Goal: Task Accomplishment & Management: Manage account settings

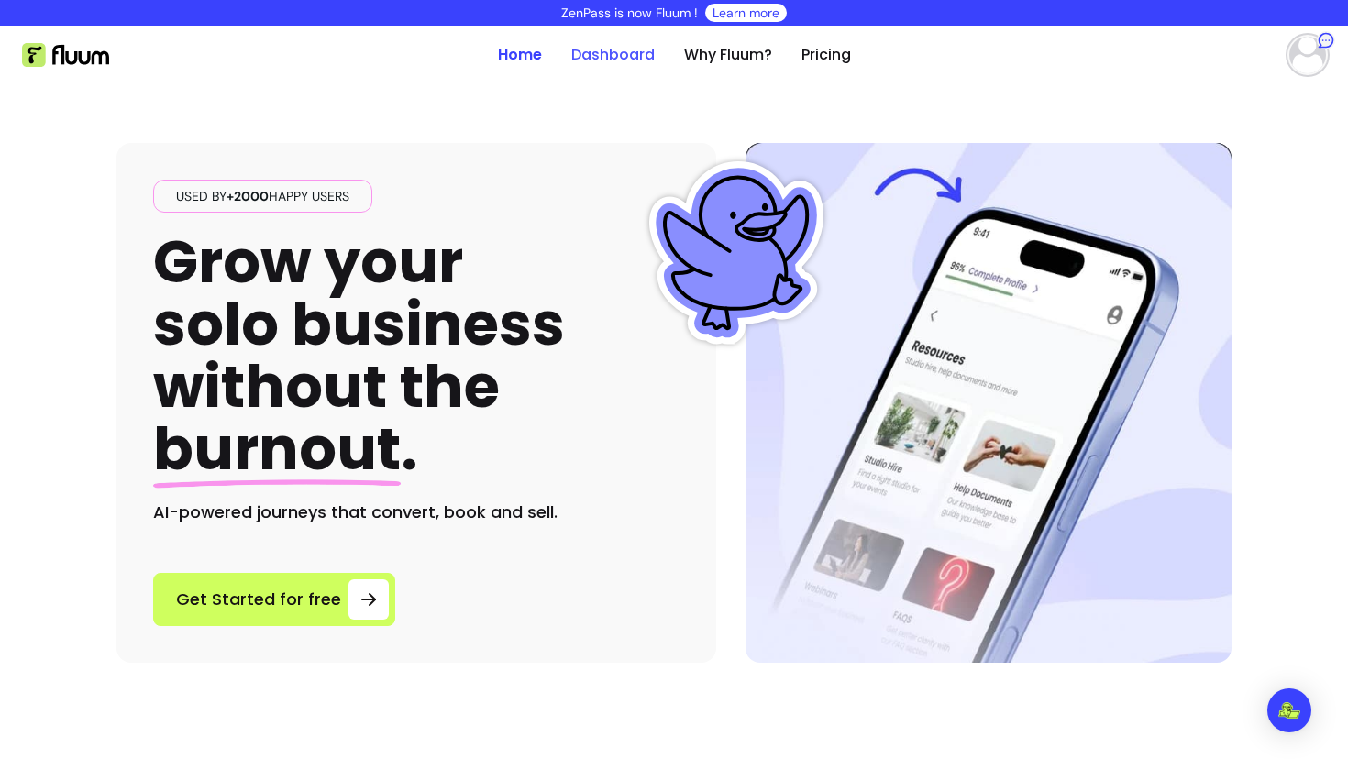
click at [628, 50] on link "Dashboard" at bounding box center [612, 55] width 83 height 22
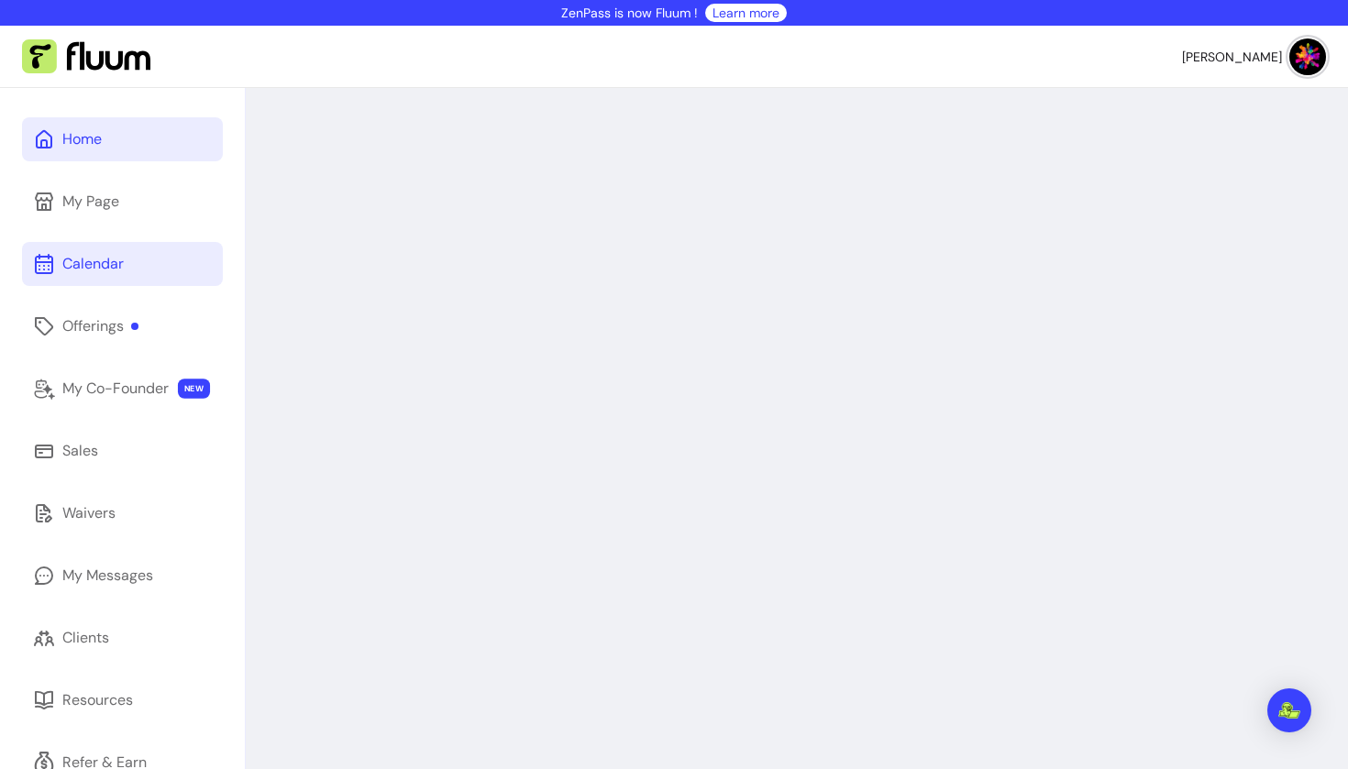
click at [110, 261] on div "Calendar" at bounding box center [92, 264] width 61 height 22
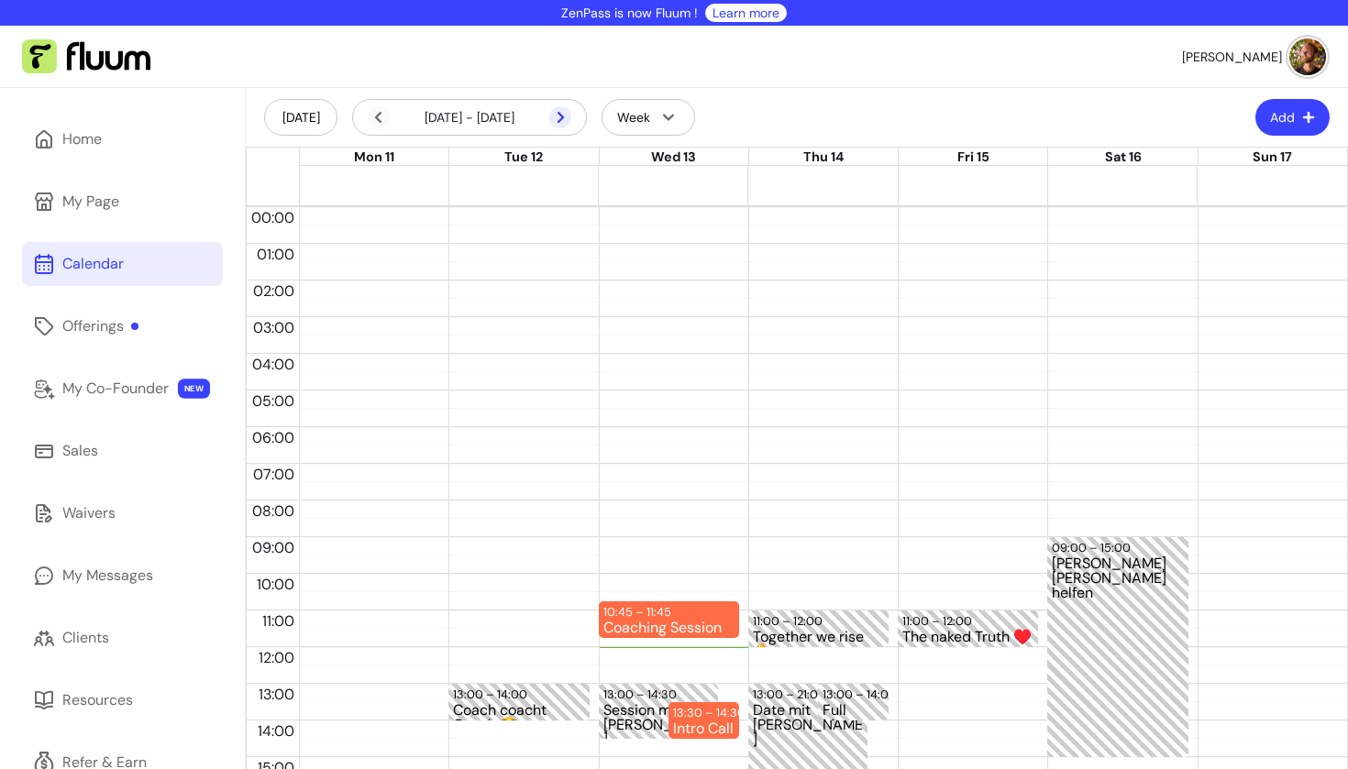
click at [564, 120] on icon at bounding box center [560, 117] width 22 height 22
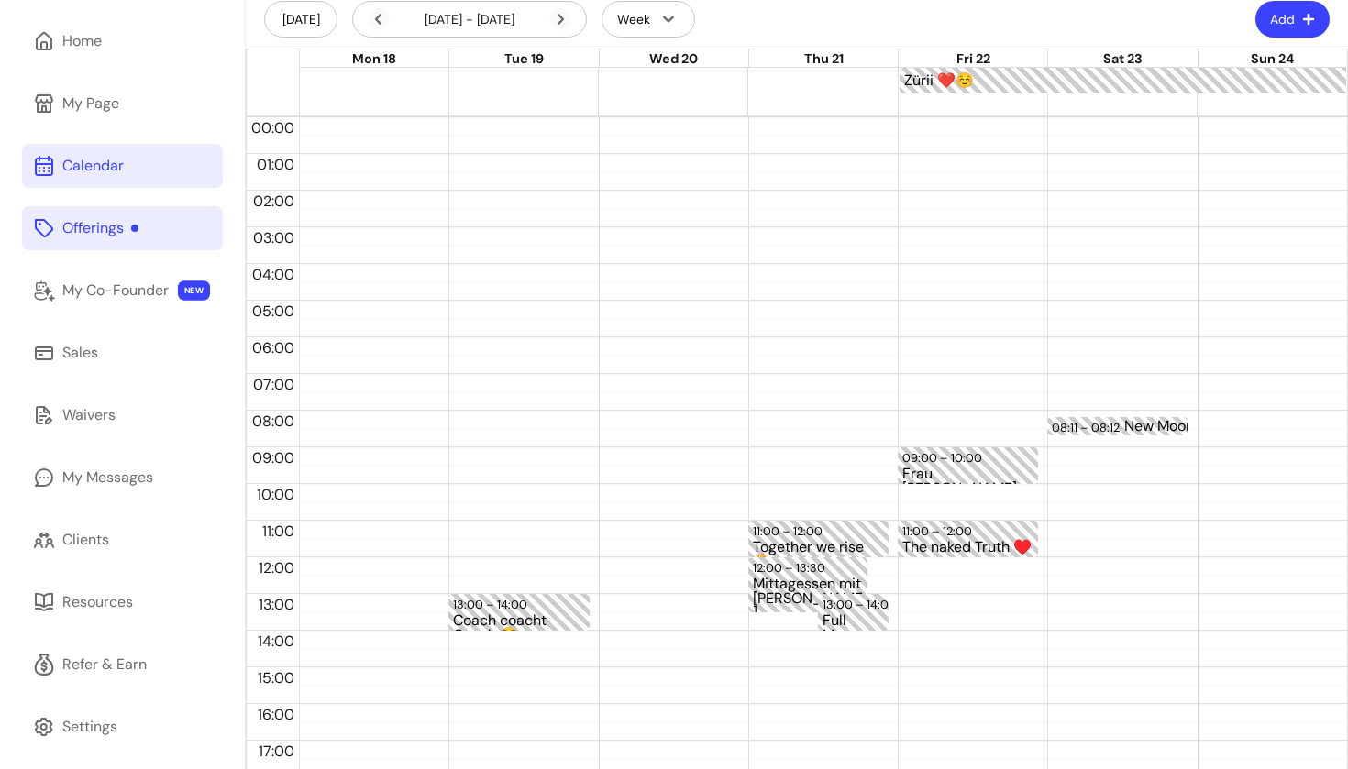
scroll to position [94, 0]
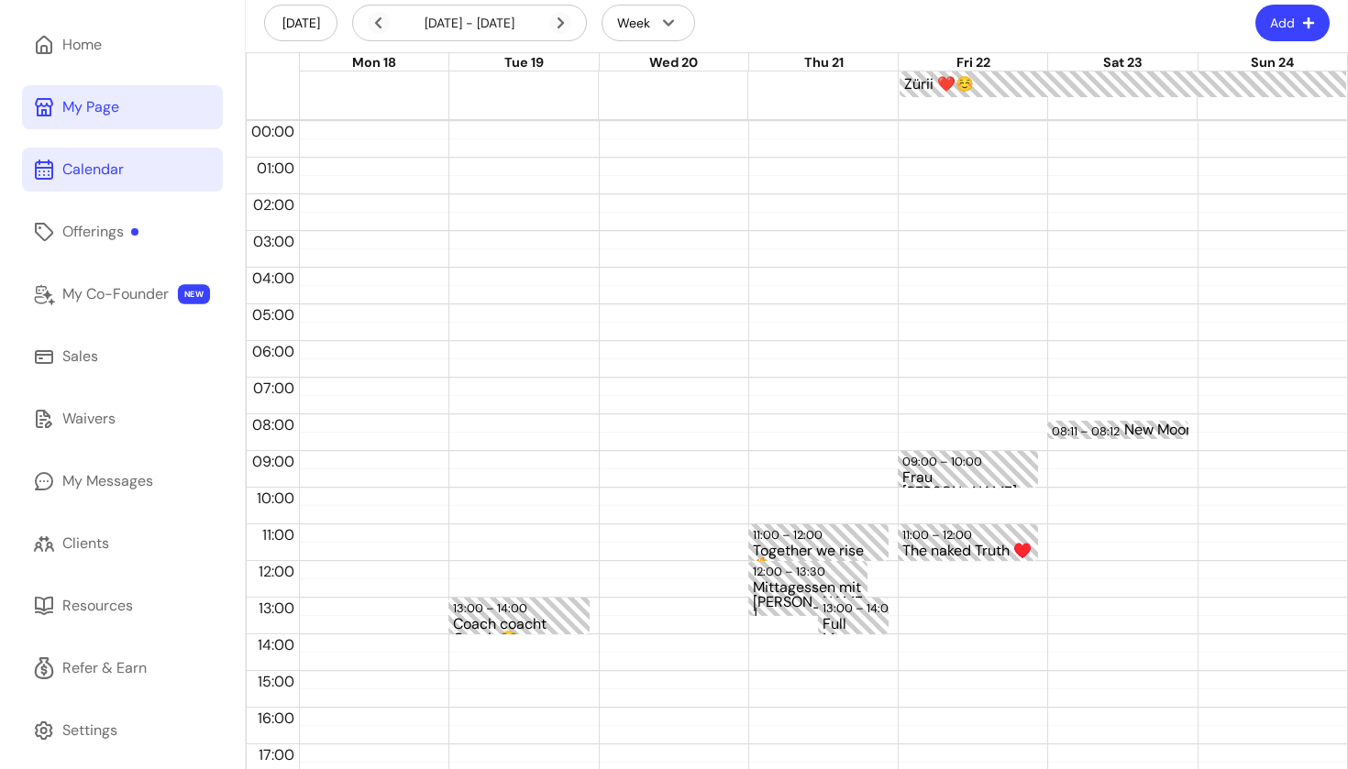
click at [120, 110] on link "My Page" at bounding box center [122, 107] width 201 height 44
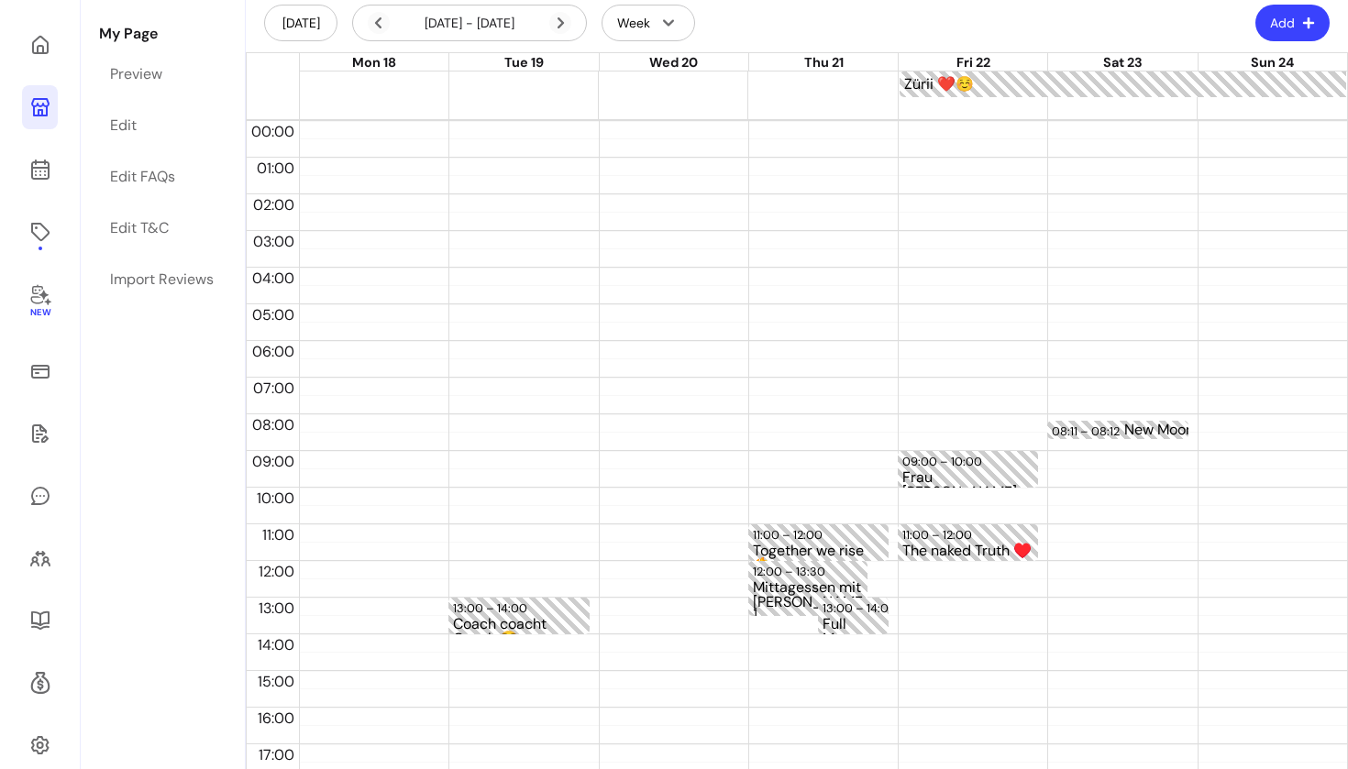
scroll to position [88, 0]
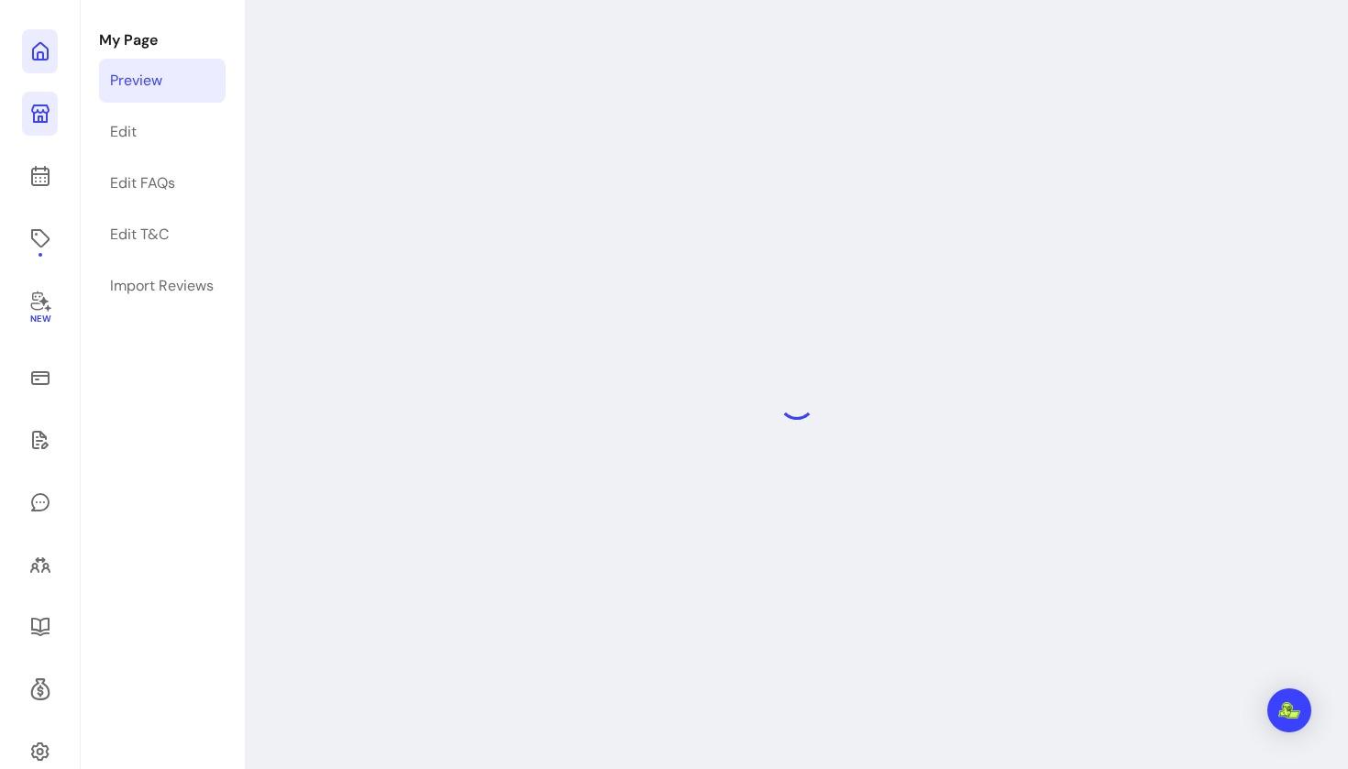
click at [45, 55] on icon at bounding box center [40, 51] width 22 height 22
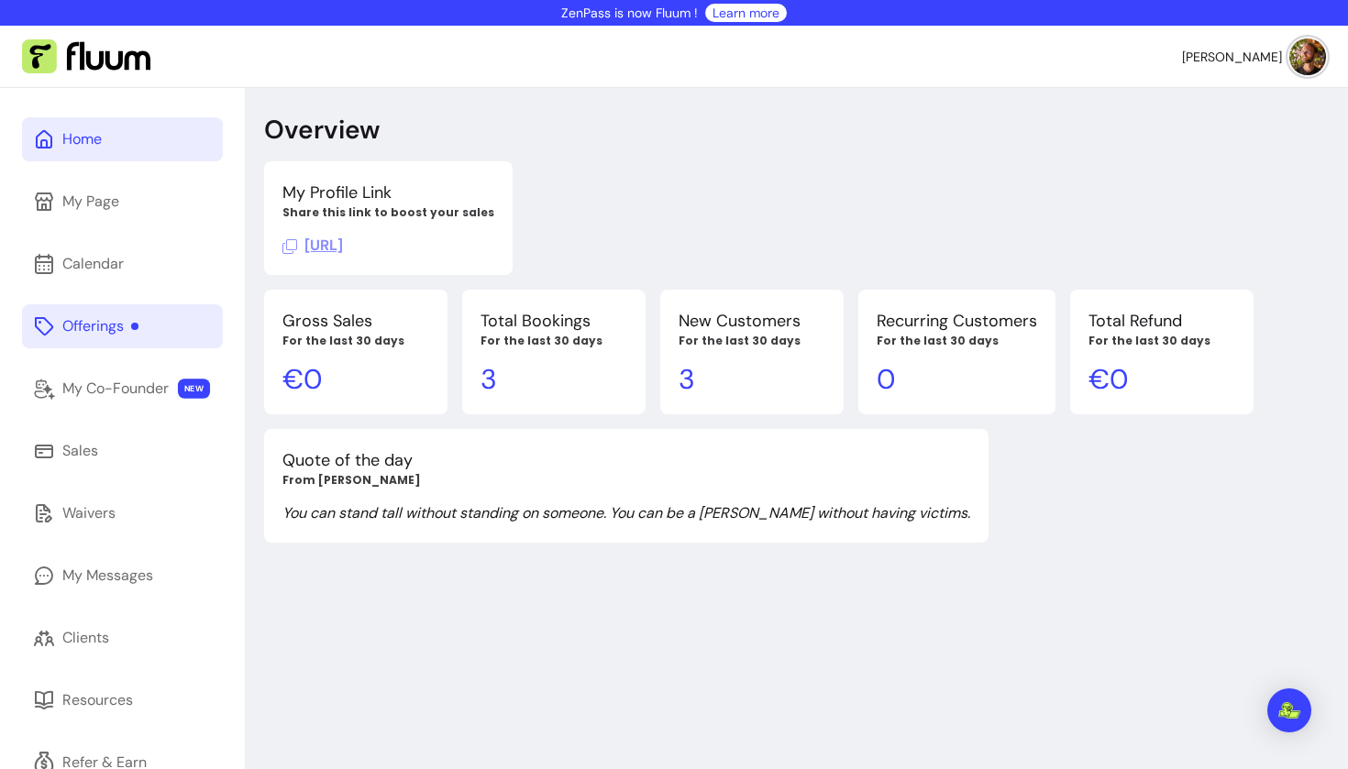
click at [106, 331] on div "Offerings" at bounding box center [100, 326] width 76 height 22
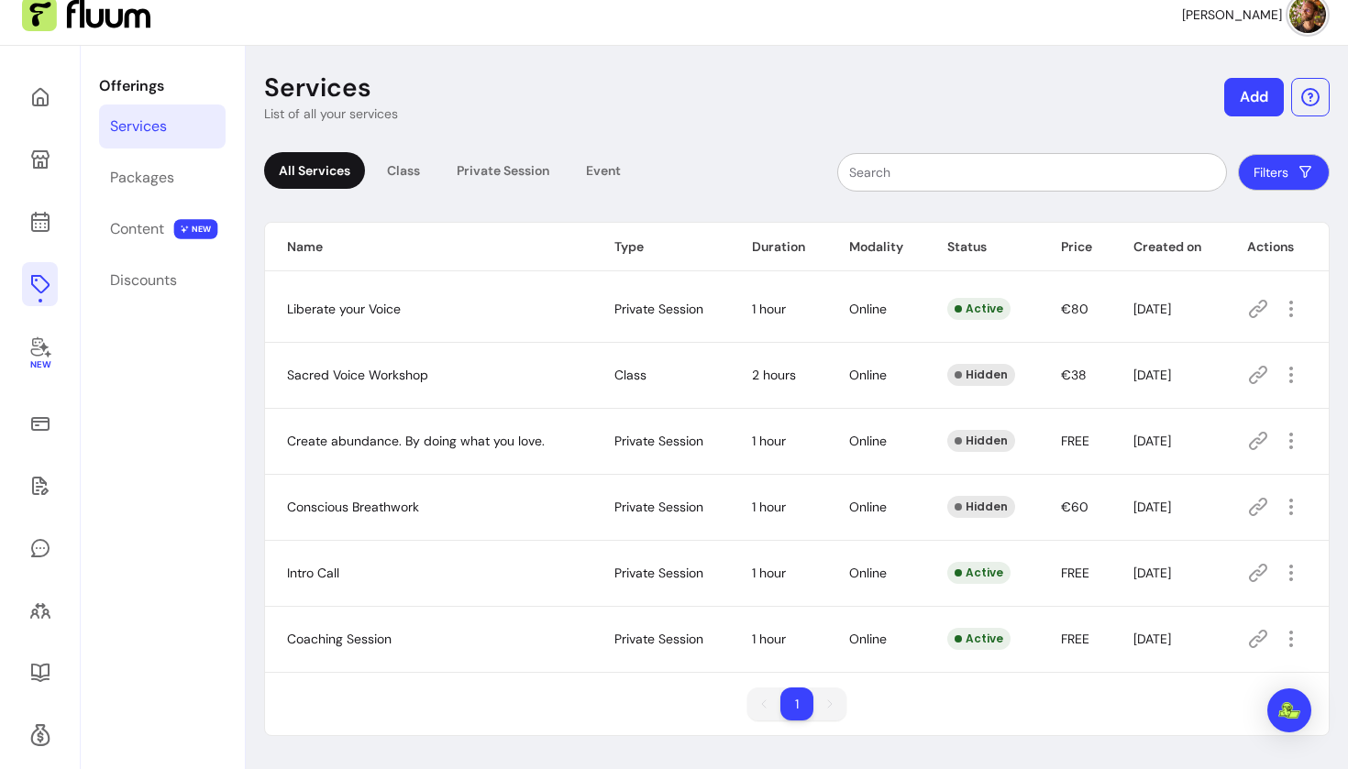
scroll to position [72, 0]
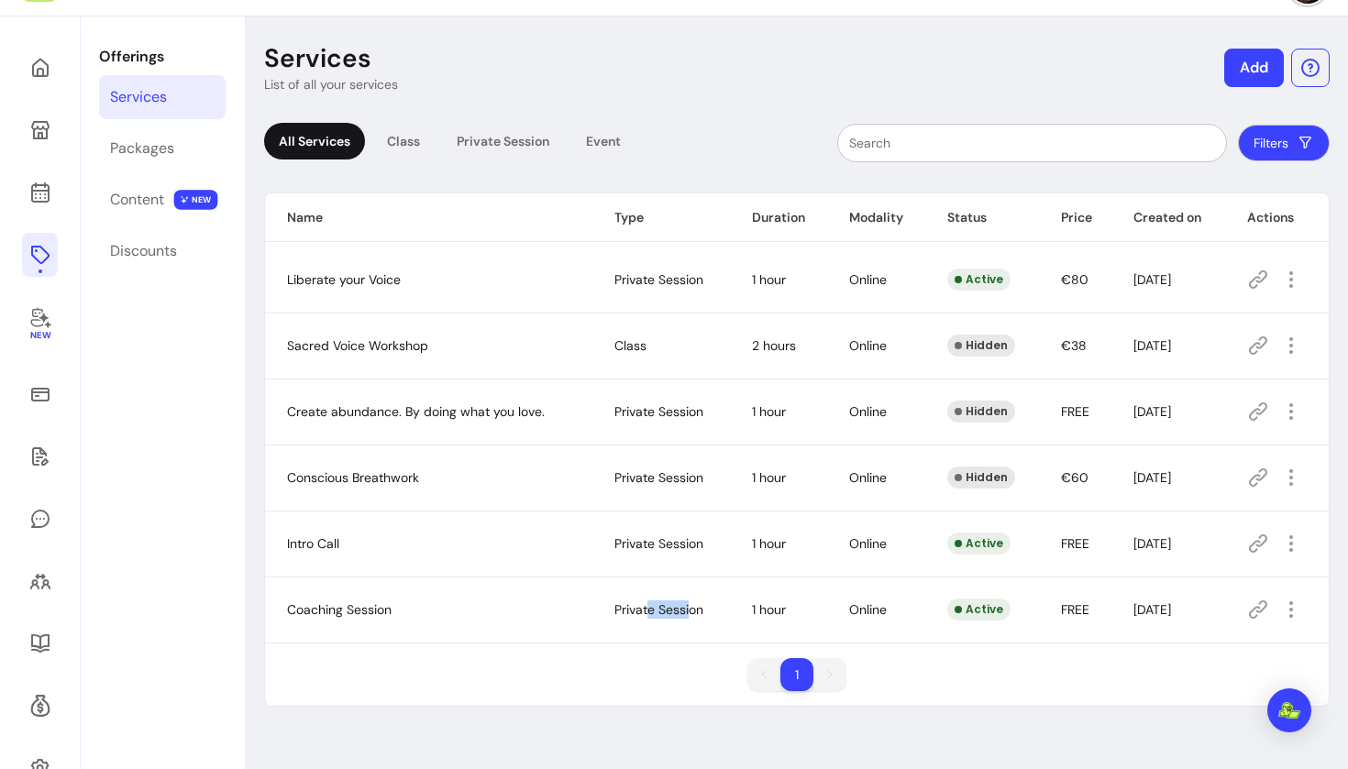
drag, startPoint x: 653, startPoint y: 607, endPoint x: 634, endPoint y: 609, distance: 18.4
click at [634, 609] on span "Private Session" at bounding box center [658, 609] width 89 height 17
click at [735, 605] on td "1 hour" at bounding box center [778, 610] width 97 height 66
click at [1280, 604] on icon "button" at bounding box center [1291, 610] width 22 height 22
click at [1183, 668] on div "1 1" at bounding box center [797, 682] width 1064 height 48
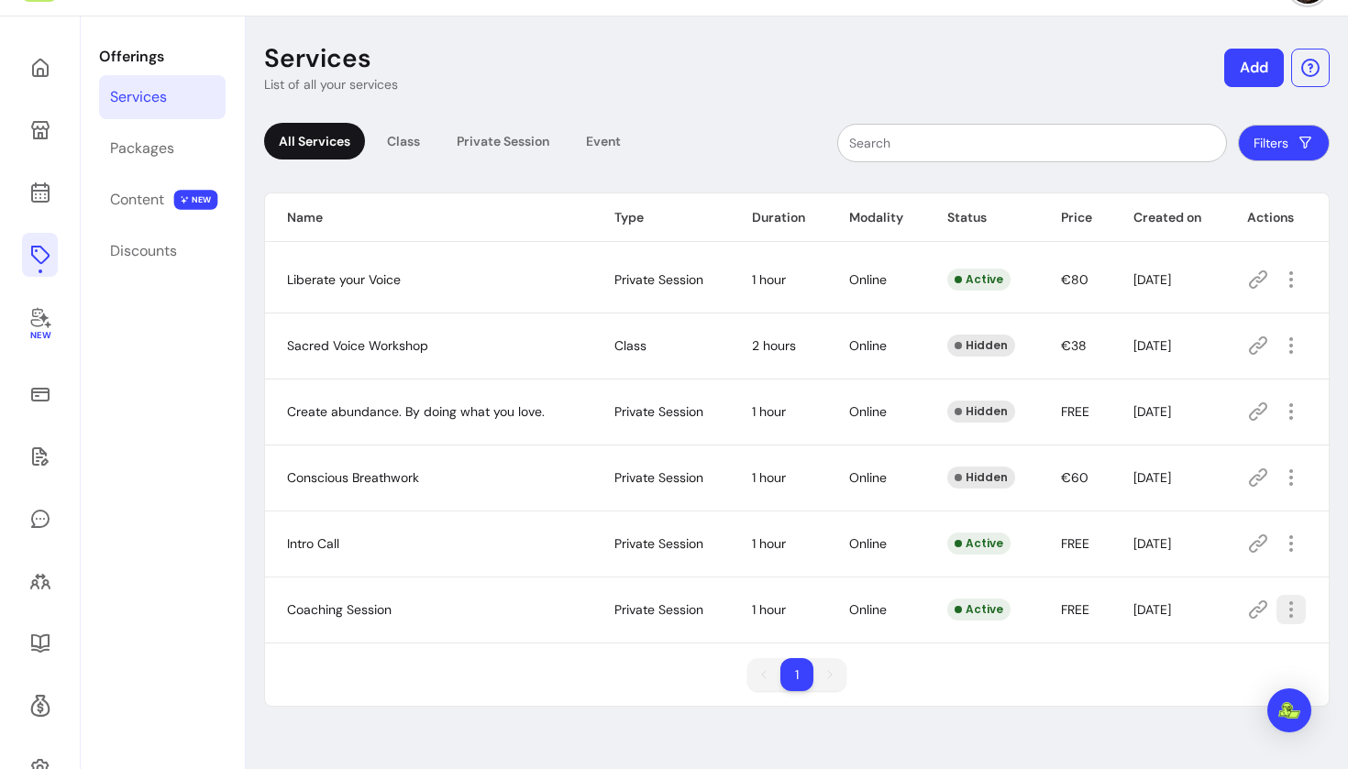
click at [1280, 605] on icon "button" at bounding box center [1291, 610] width 22 height 22
click at [1218, 448] on span "Amend" at bounding box center [1213, 443] width 134 height 18
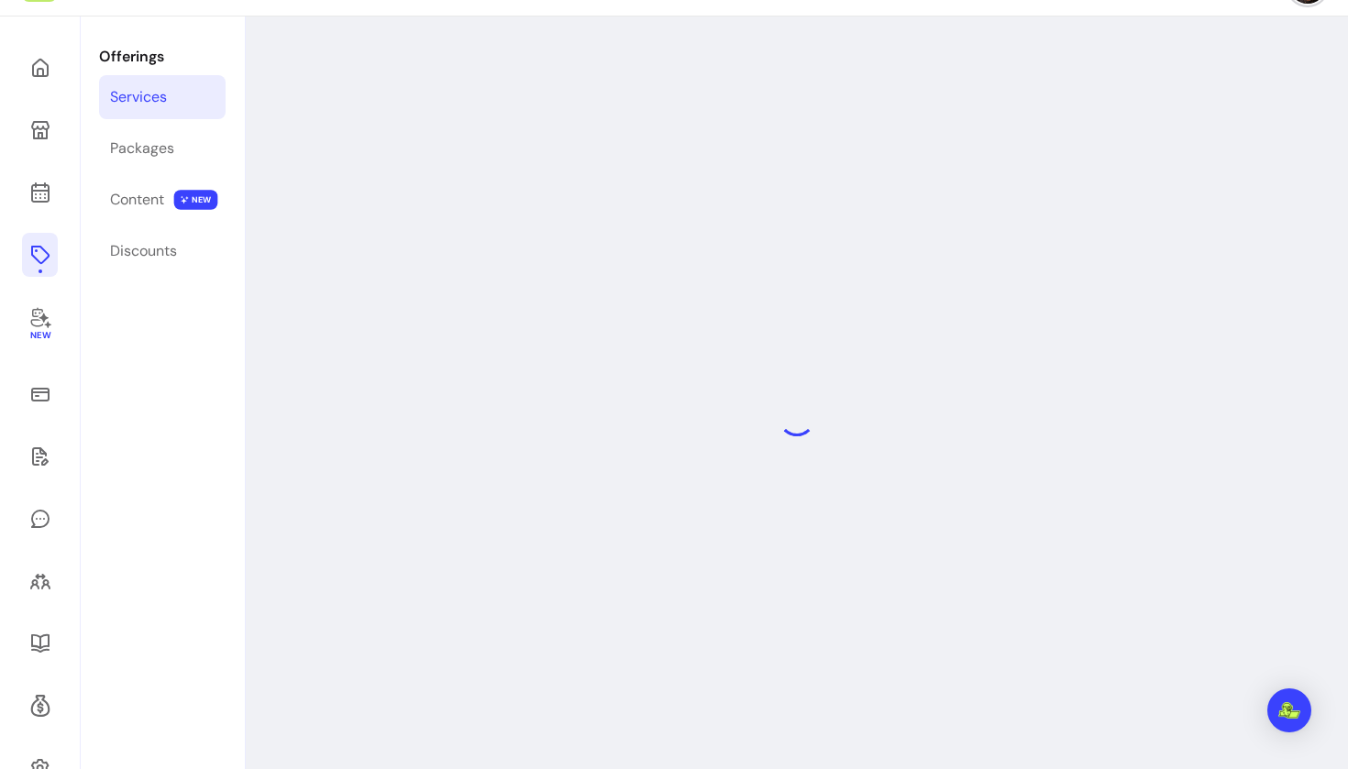
select select "**"
select select "***"
select select "******"
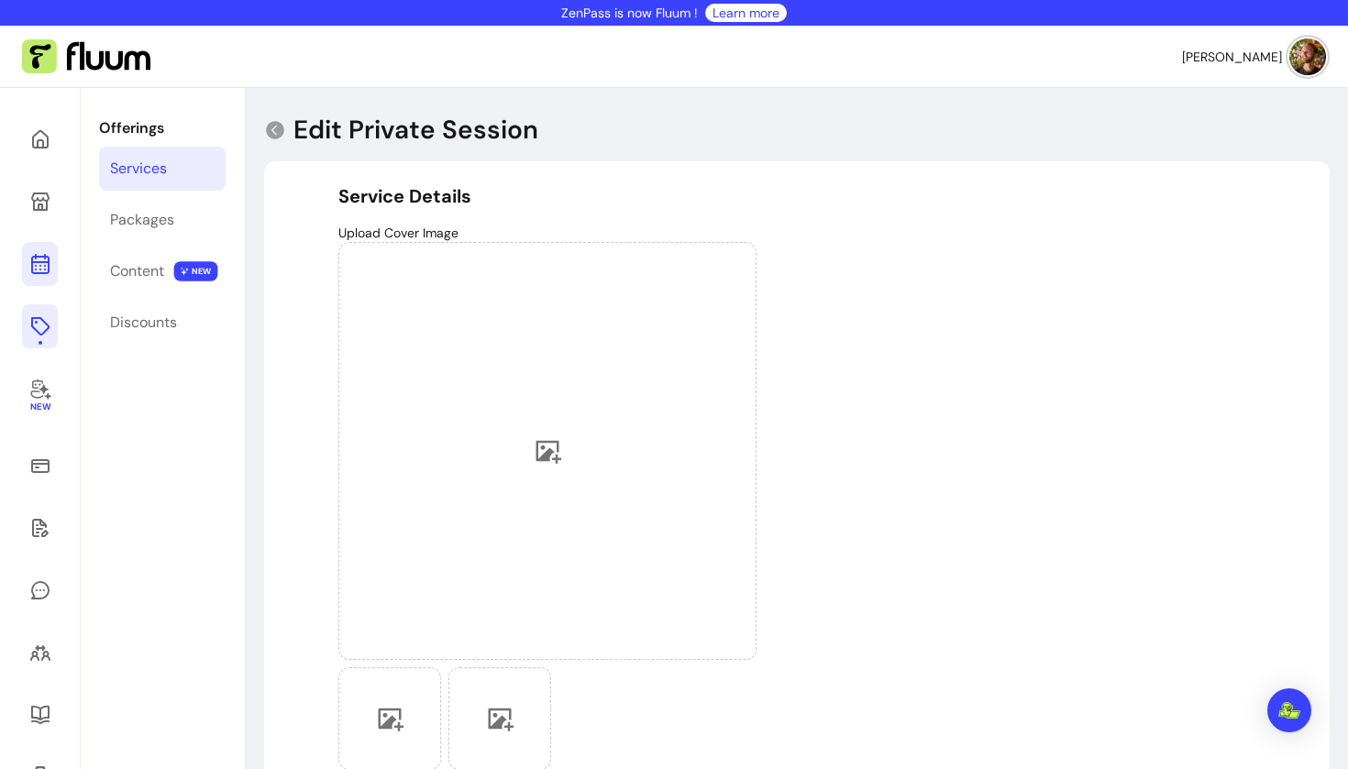
click at [39, 268] on icon at bounding box center [40, 264] width 22 height 22
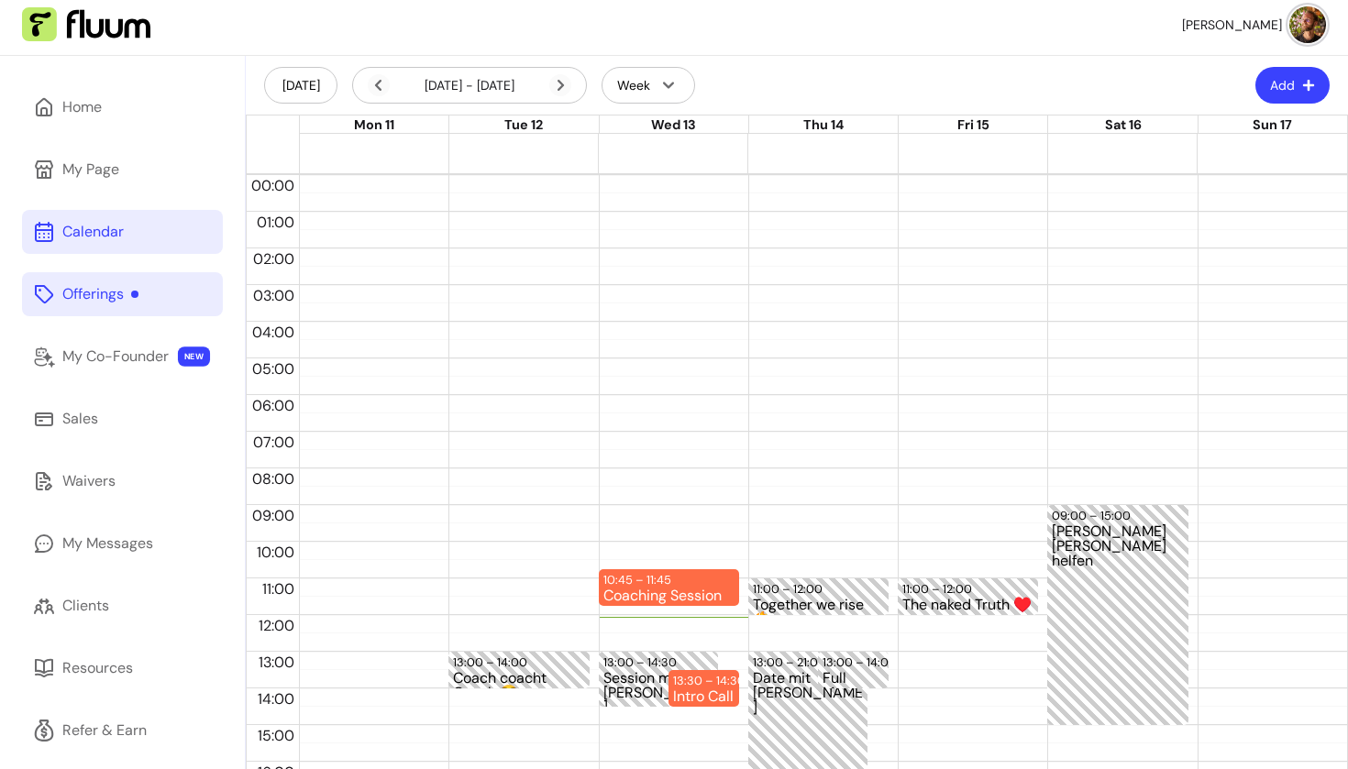
scroll to position [63, 0]
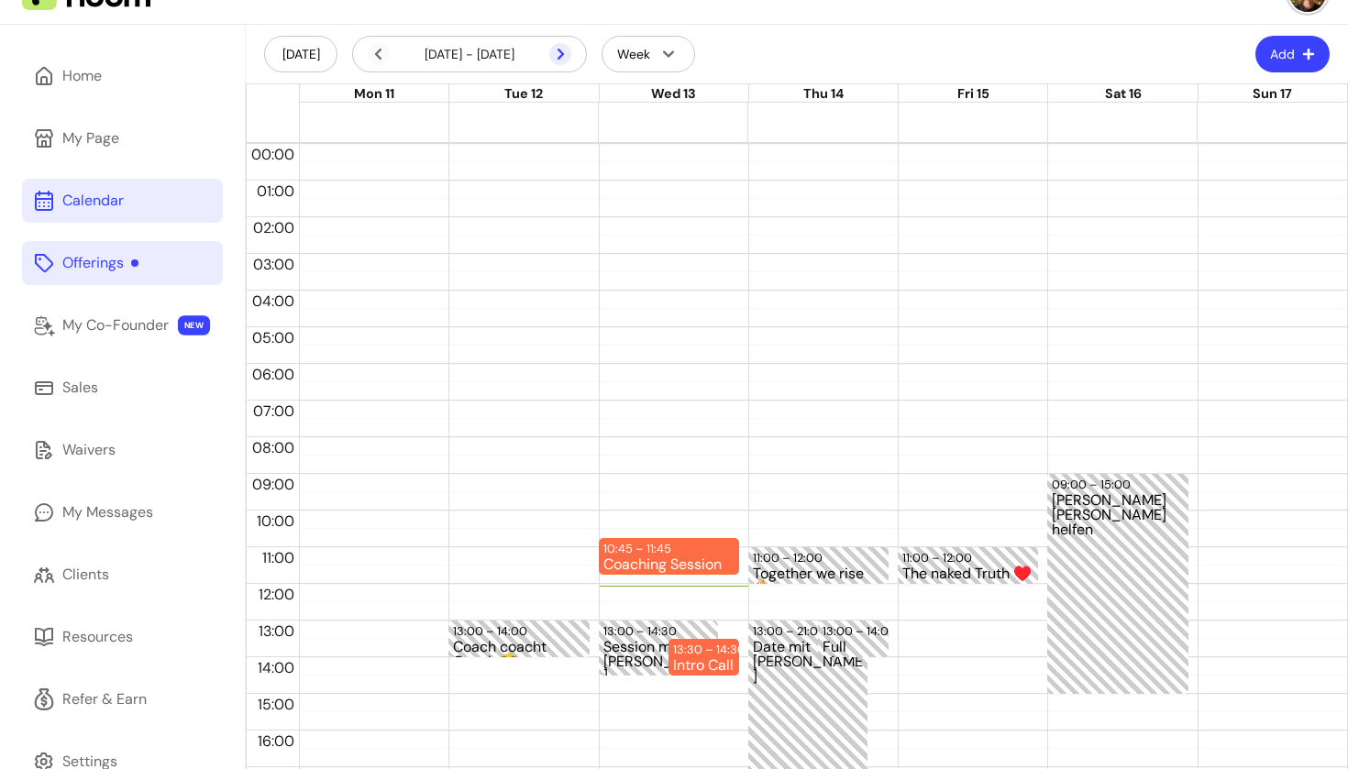
click at [568, 61] on icon at bounding box center [560, 54] width 22 height 22
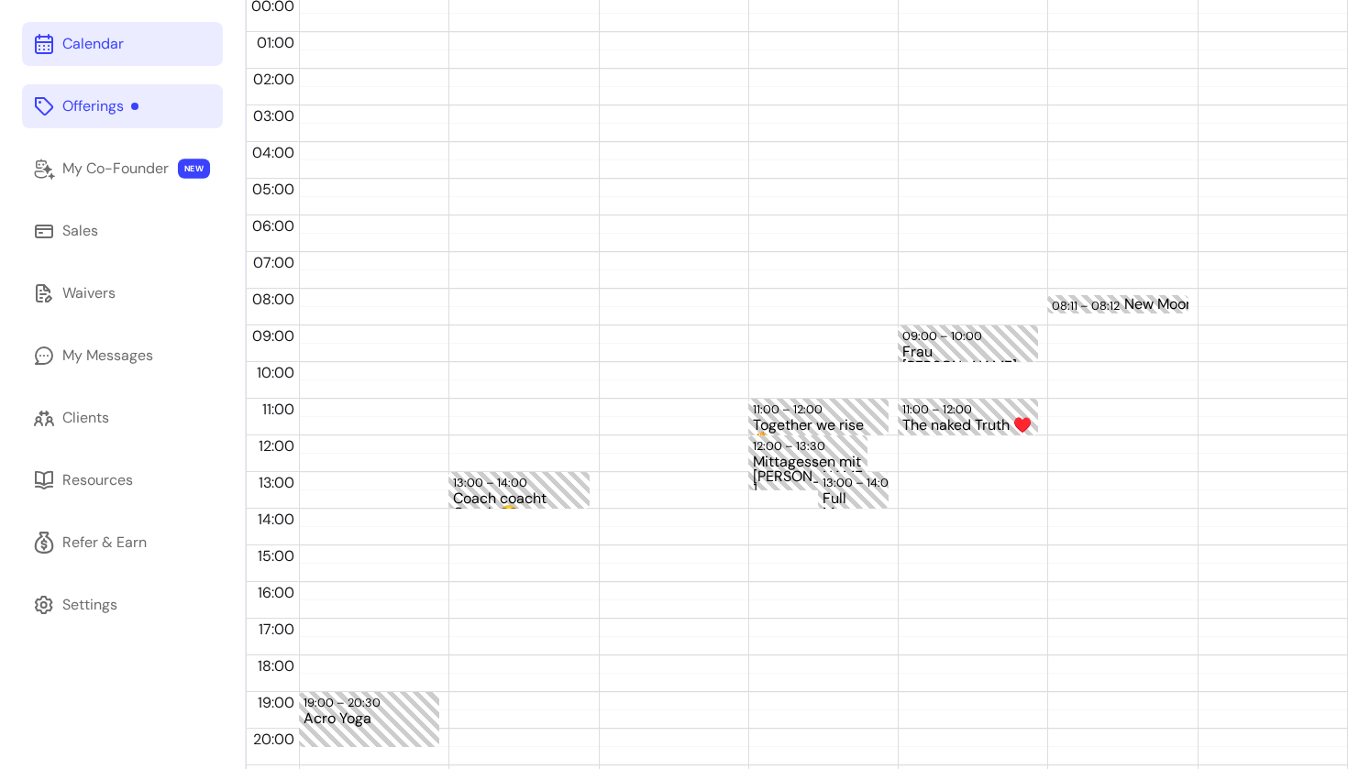
scroll to position [169, 0]
